Goal: Share content: Share content

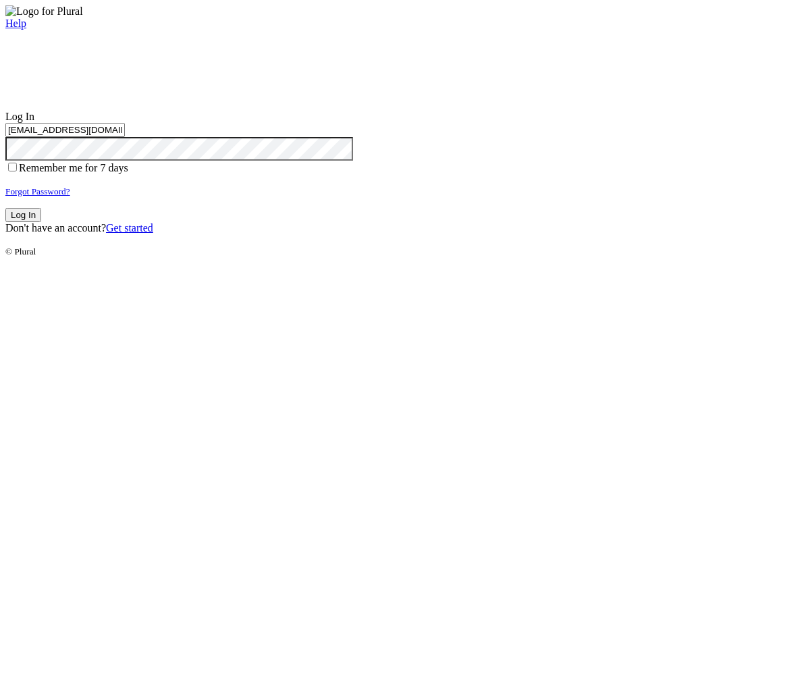
type input "test-1756821997-3@civiceagle.com"
click at [41, 222] on button "Log In" at bounding box center [23, 215] width 36 height 14
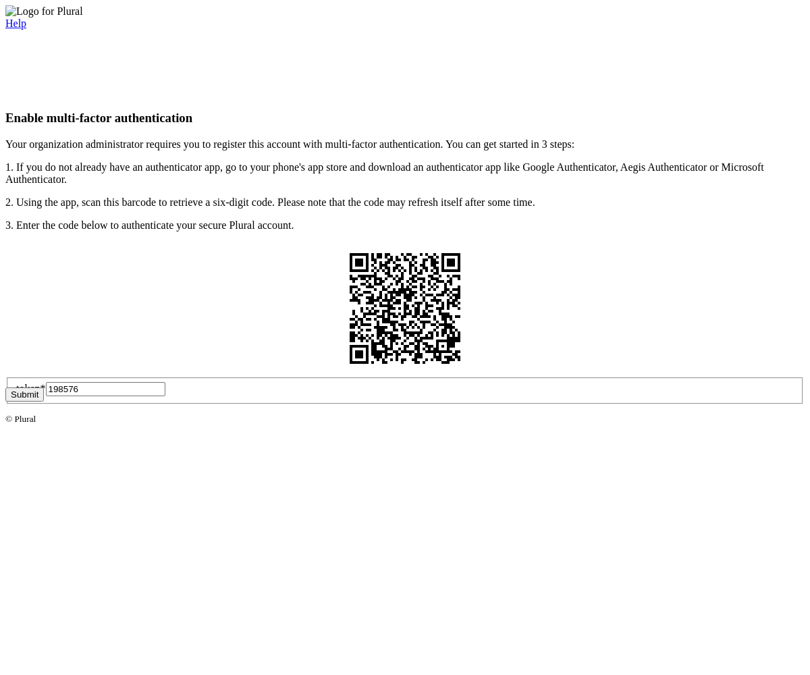
type input "198576"
click at [44, 401] on button "Submit" at bounding box center [24, 394] width 38 height 14
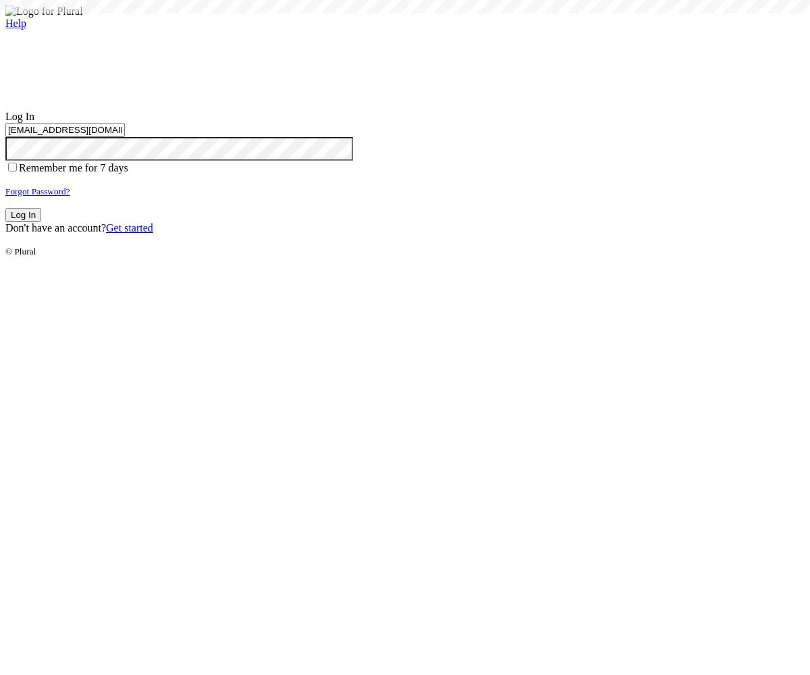
type input "test-1756821997-3@civiceagle.com"
click at [41, 222] on button "Log In" at bounding box center [23, 215] width 36 height 14
click at [70, 196] on small "Forgot Password?" at bounding box center [37, 191] width 65 height 10
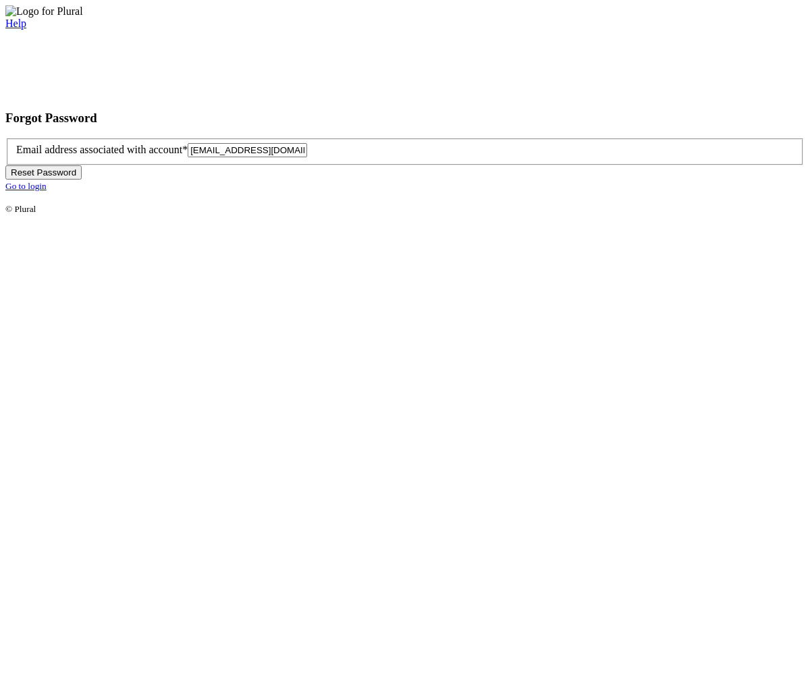
type input "[EMAIL_ADDRESS][DOMAIN_NAME]"
click at [82, 179] on button "Reset Password" at bounding box center [43, 172] width 76 height 14
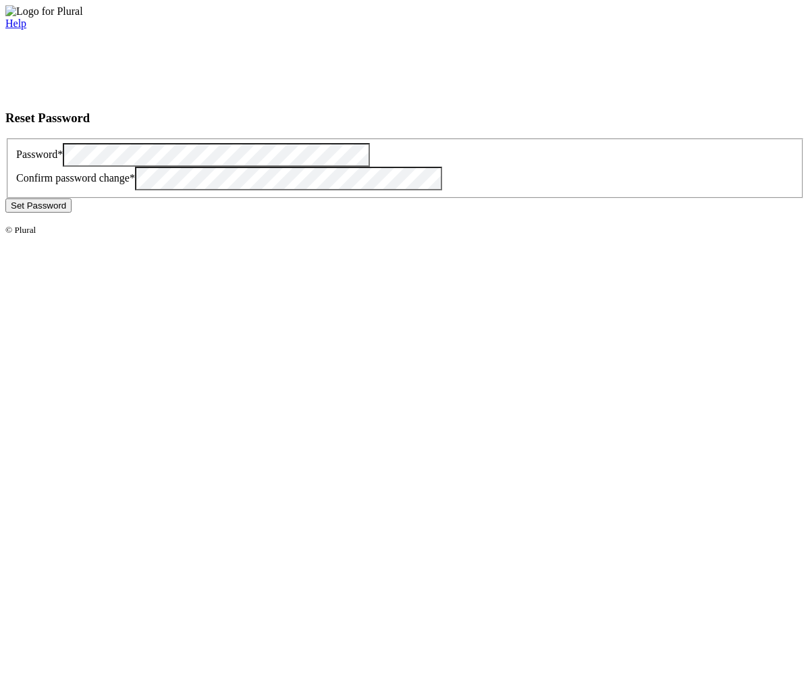
click at [72, 213] on button "Set Password" at bounding box center [38, 205] width 66 height 14
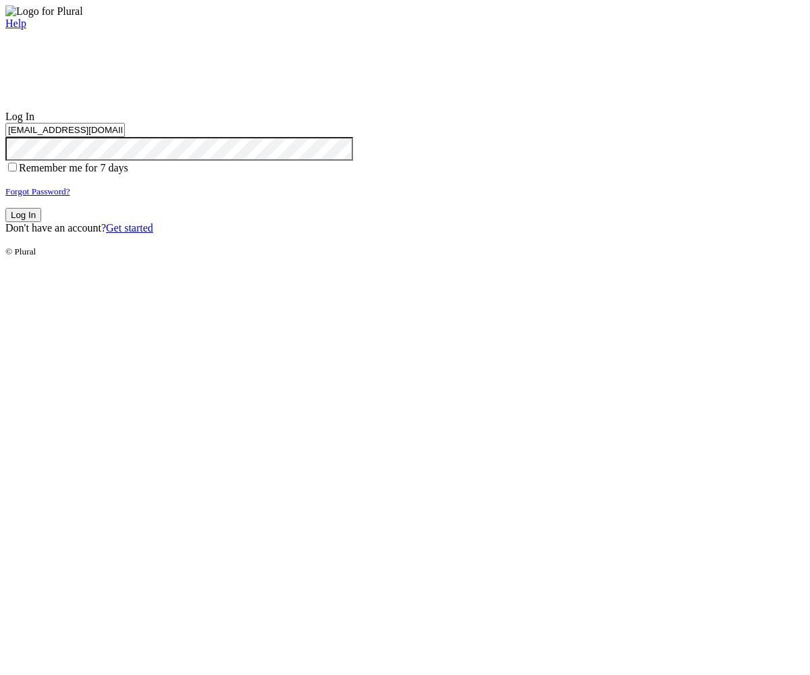
type input "[EMAIL_ADDRESS][DOMAIN_NAME]"
click at [41, 222] on button "Log In" at bounding box center [23, 215] width 36 height 14
type input "[EMAIL_ADDRESS][DOMAIN_NAME]"
click at [41, 222] on button "Log In" at bounding box center [23, 215] width 36 height 14
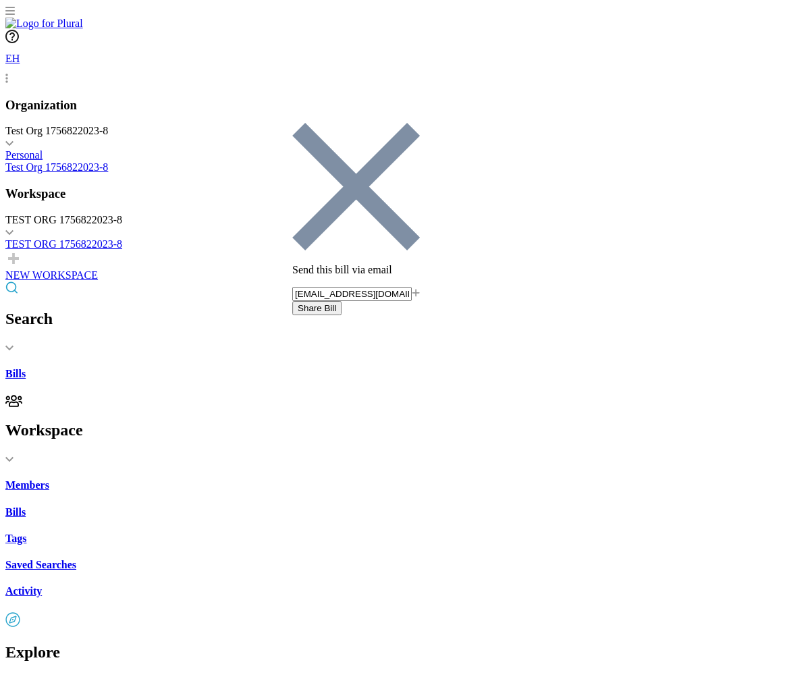
type input "[EMAIL_ADDRESS][DOMAIN_NAME]"
click at [341, 301] on button "Share Bill" at bounding box center [316, 308] width 49 height 14
